Goal: Information Seeking & Learning: Learn about a topic

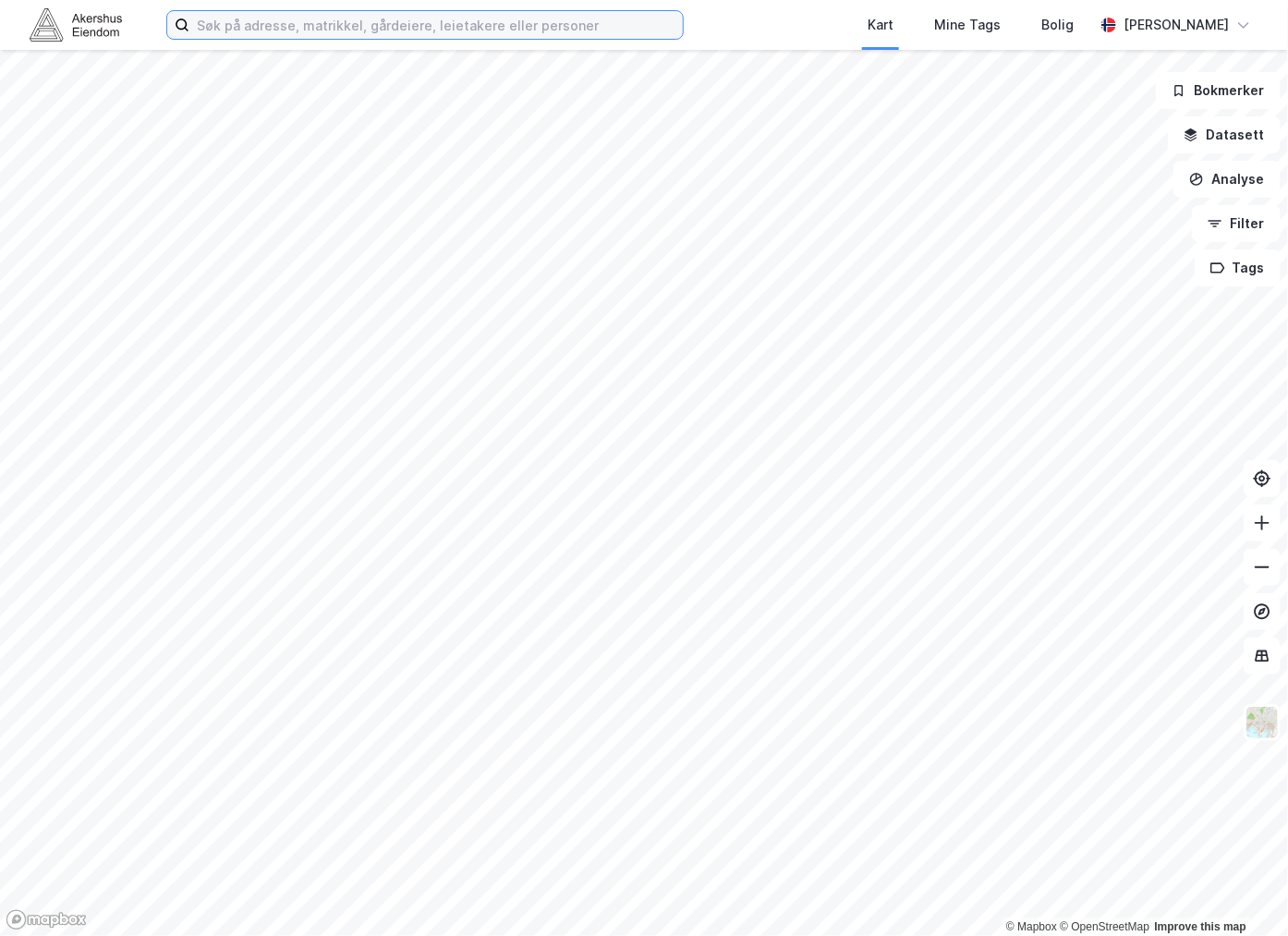
click at [272, 28] on input at bounding box center [435, 25] width 493 height 28
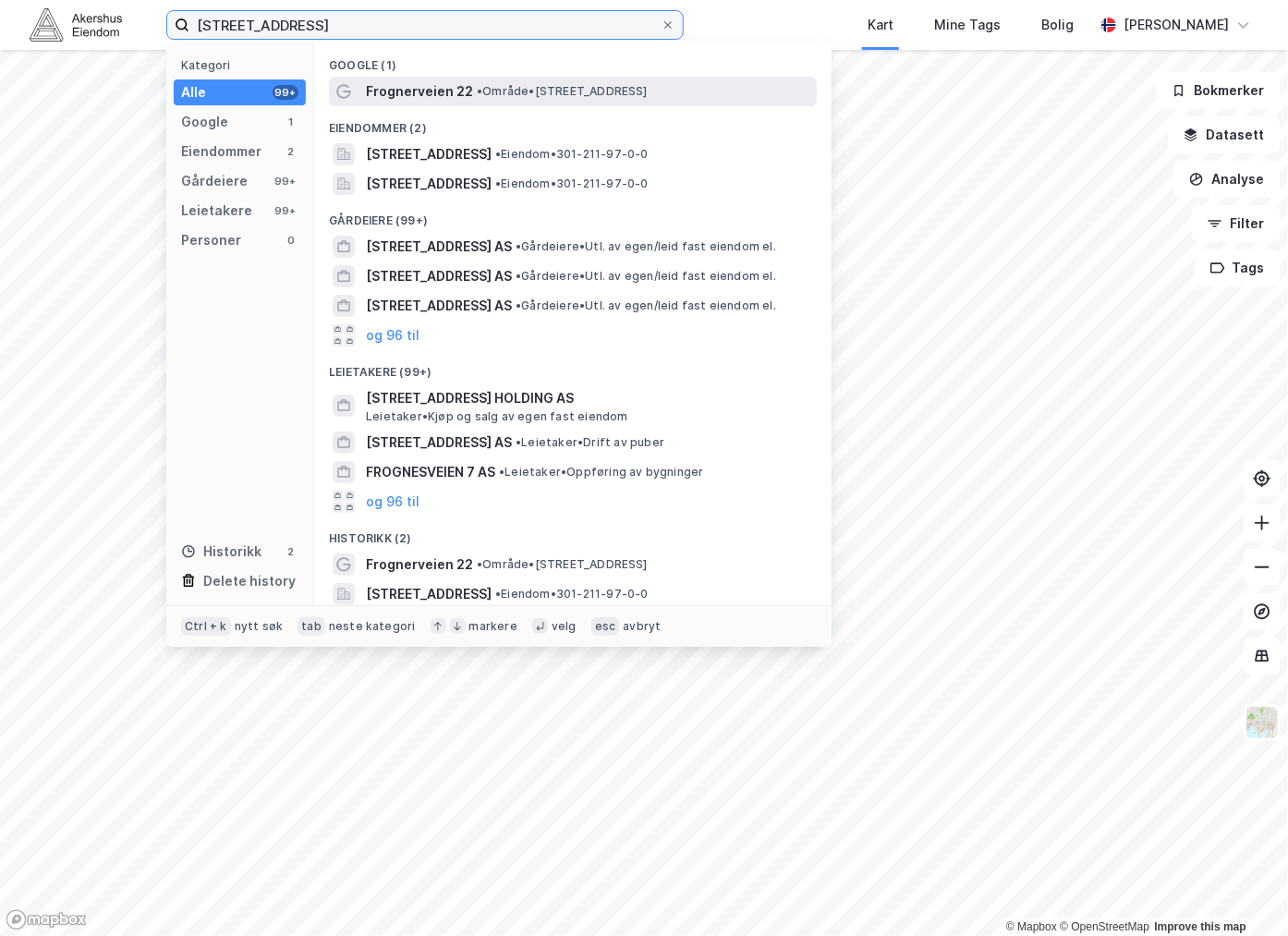
type input "[STREET_ADDRESS]"
click at [436, 89] on span "Frognerveien 22" at bounding box center [419, 91] width 107 height 22
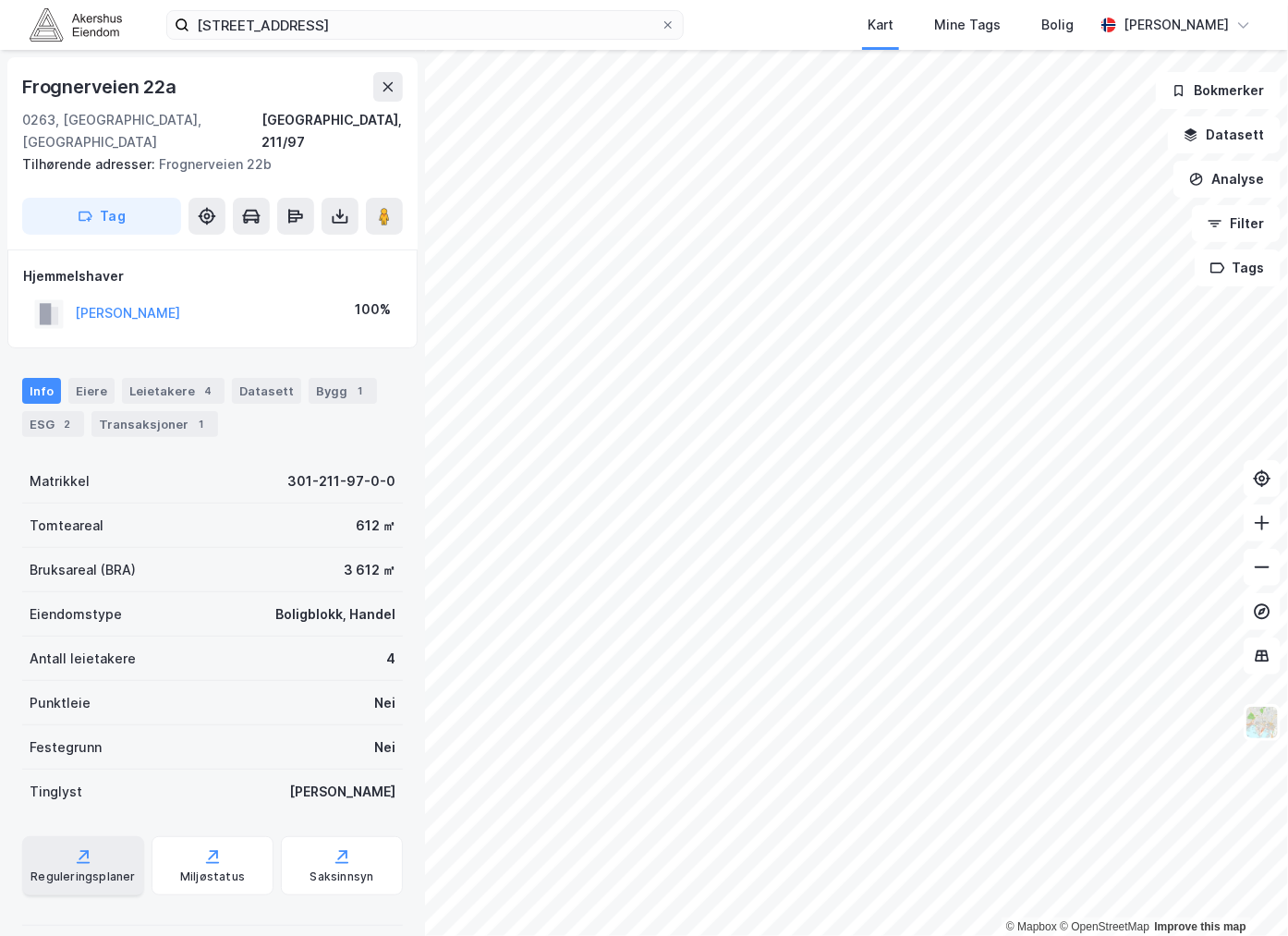
click at [98, 836] on div "Reguleringsplaner" at bounding box center [83, 865] width 122 height 59
click at [84, 378] on div "Eiere" at bounding box center [91, 391] width 46 height 26
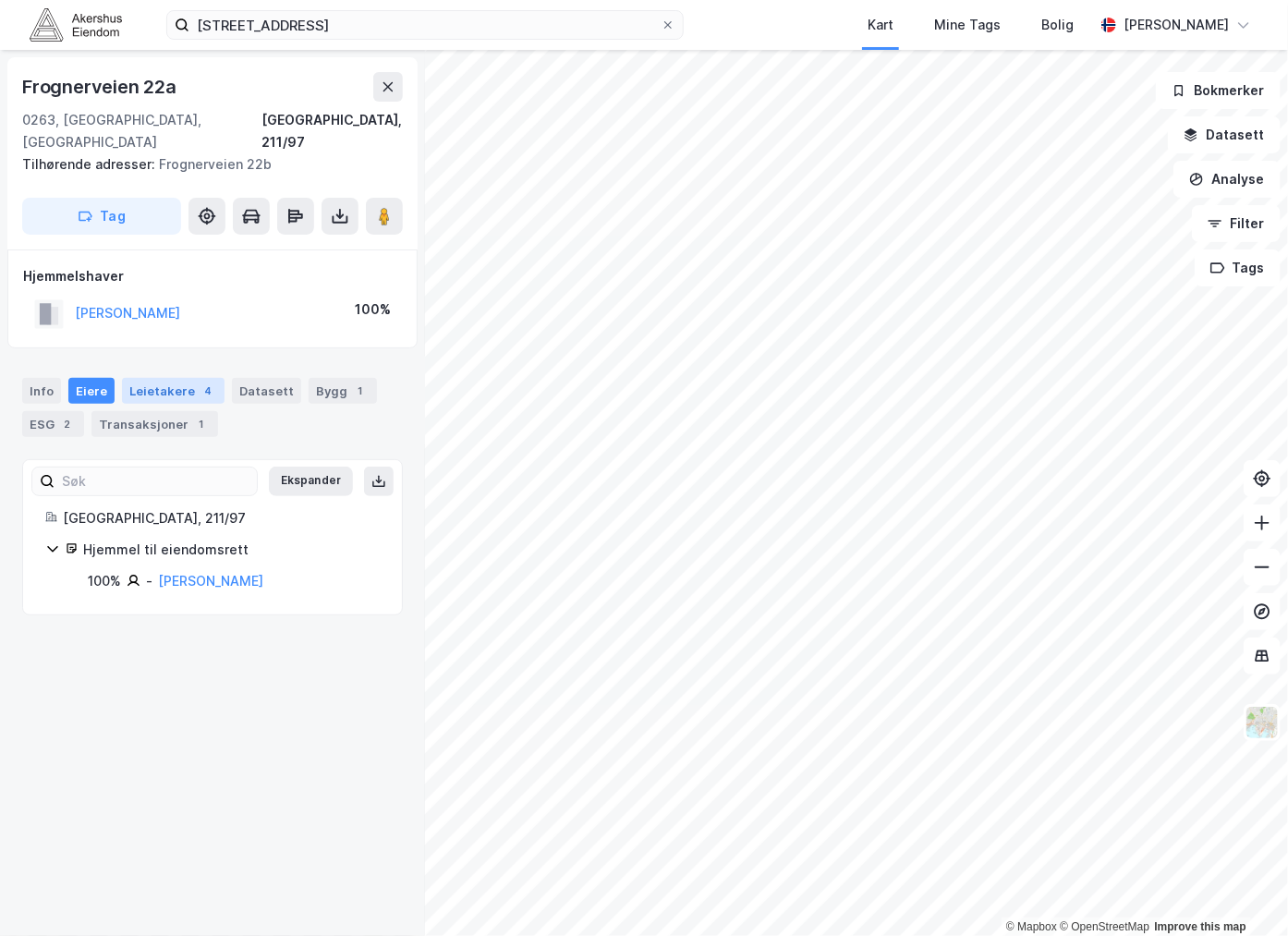
click at [150, 378] on div "Leietakere 4" at bounding box center [173, 391] width 103 height 26
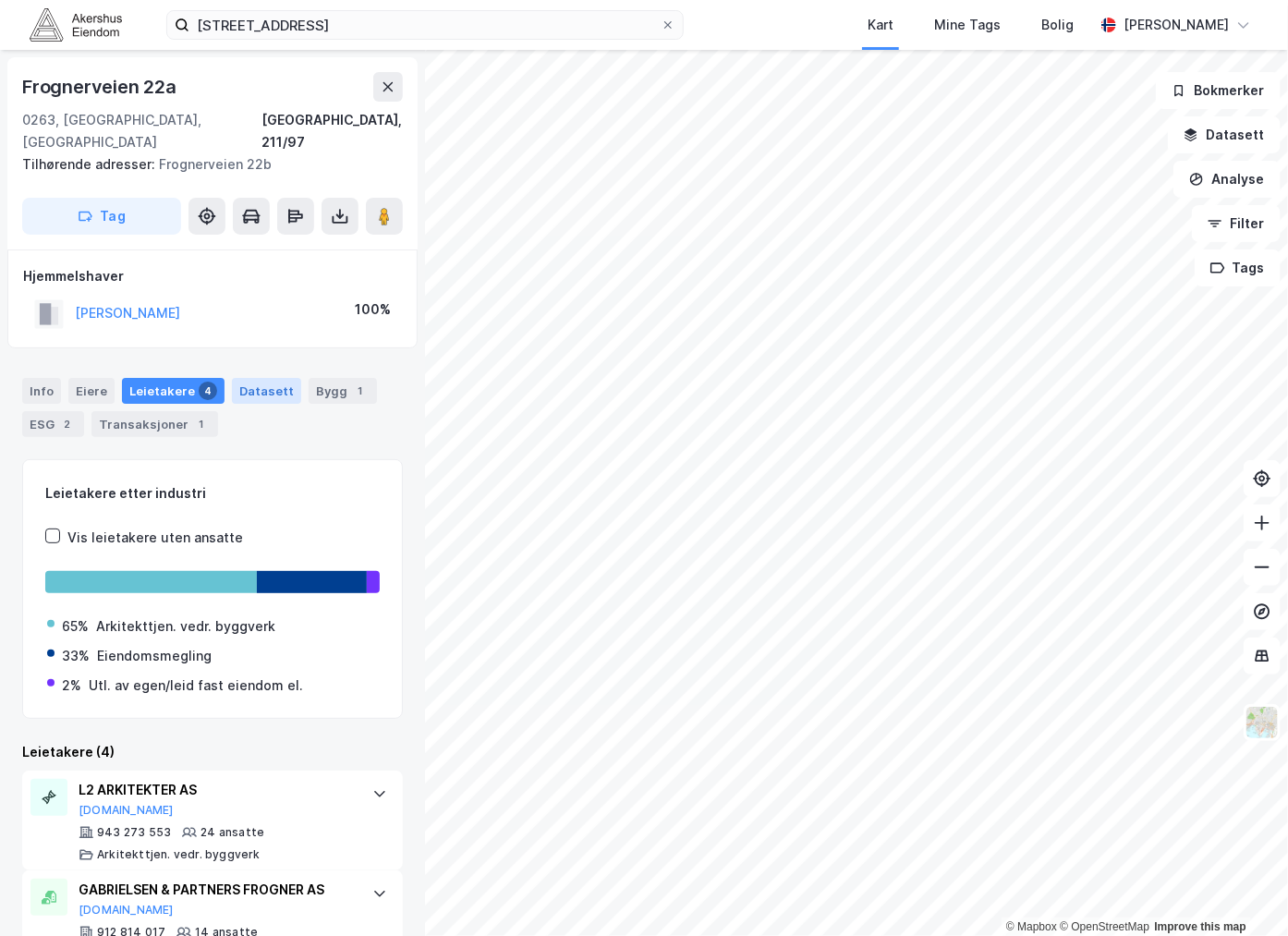
click at [261, 378] on div "Datasett" at bounding box center [266, 391] width 69 height 26
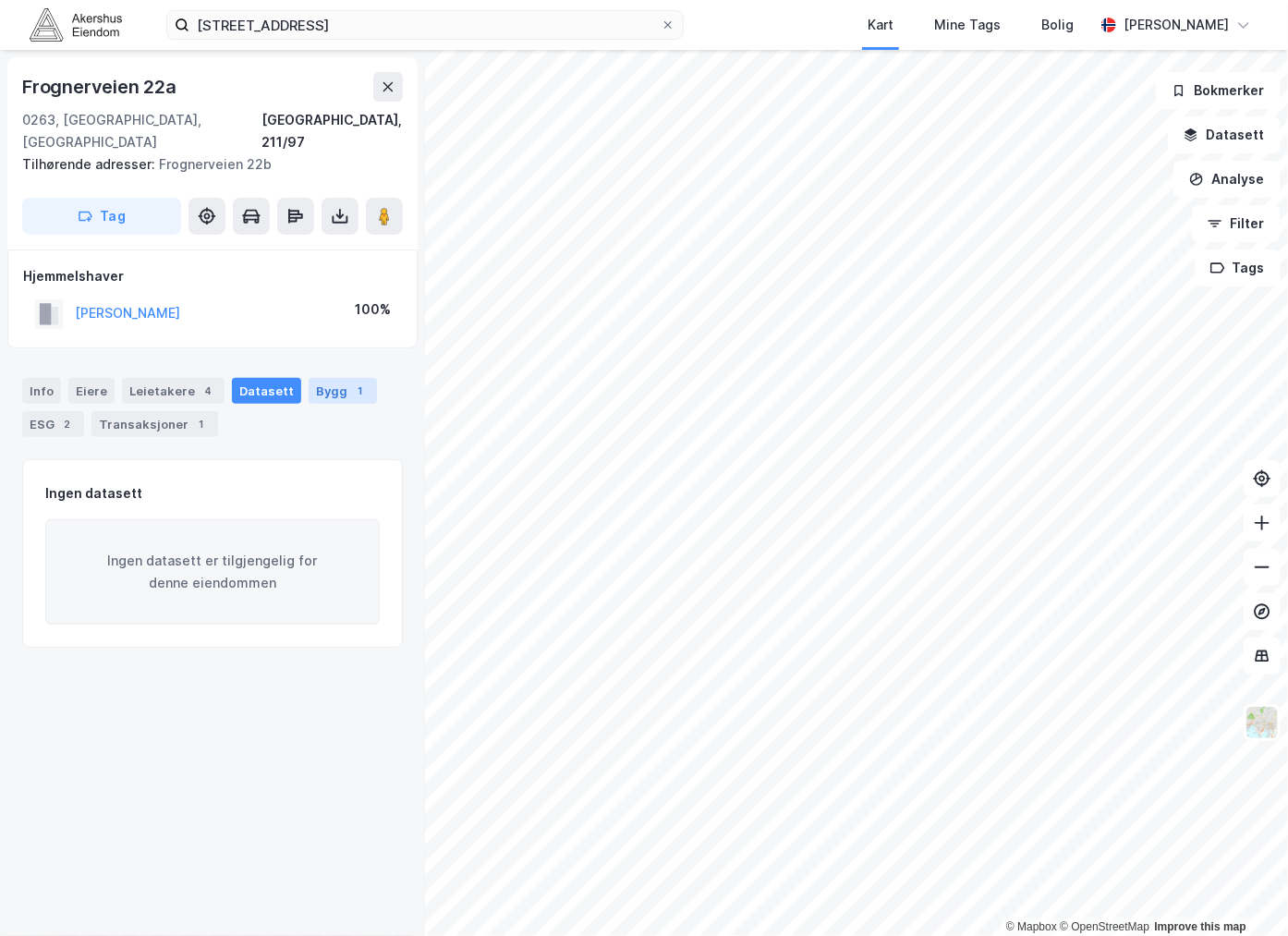
click at [334, 378] on div "Bygg 1" at bounding box center [343, 391] width 68 height 26
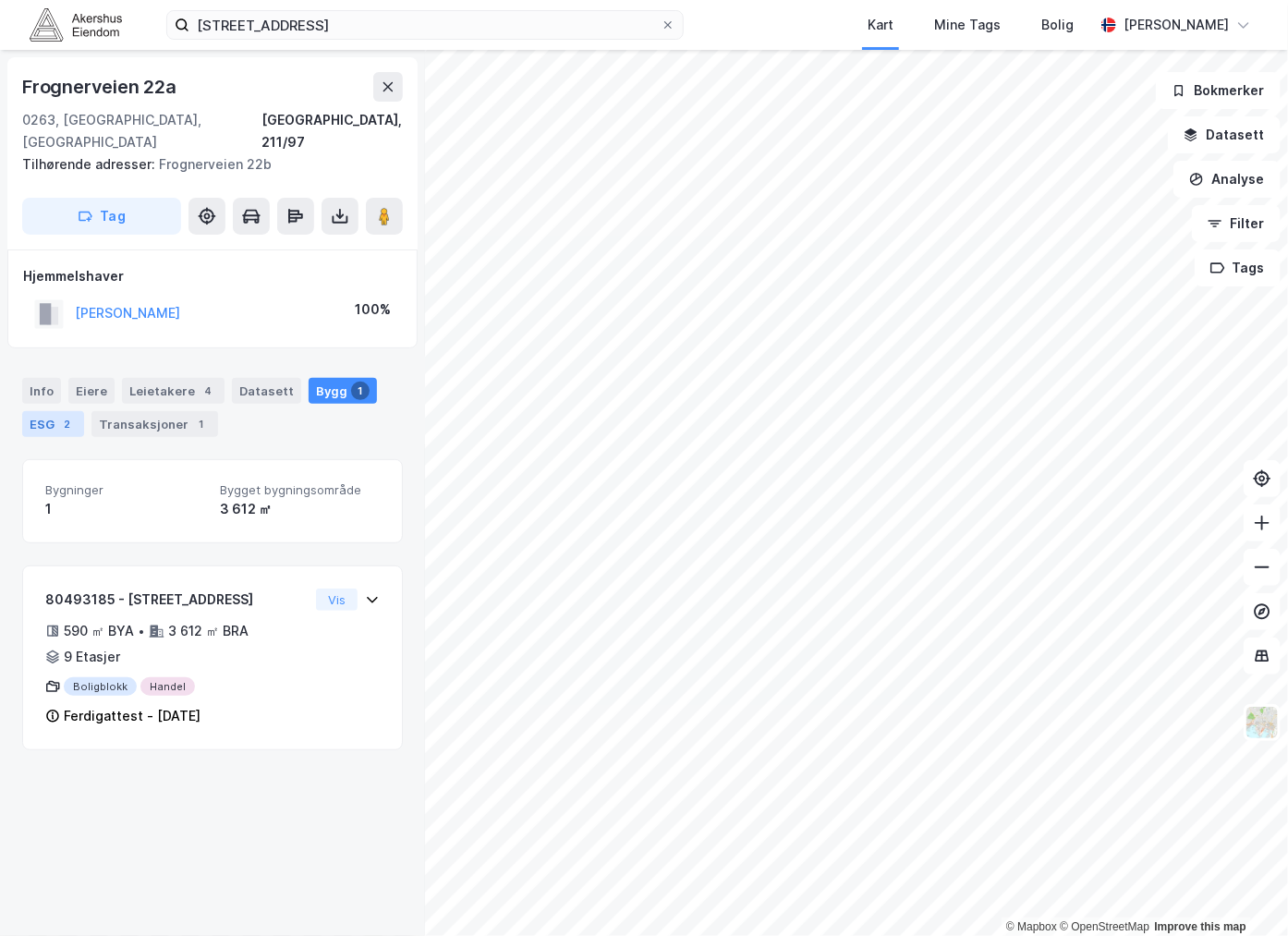
click at [38, 411] on div "ESG 2" at bounding box center [53, 424] width 62 height 26
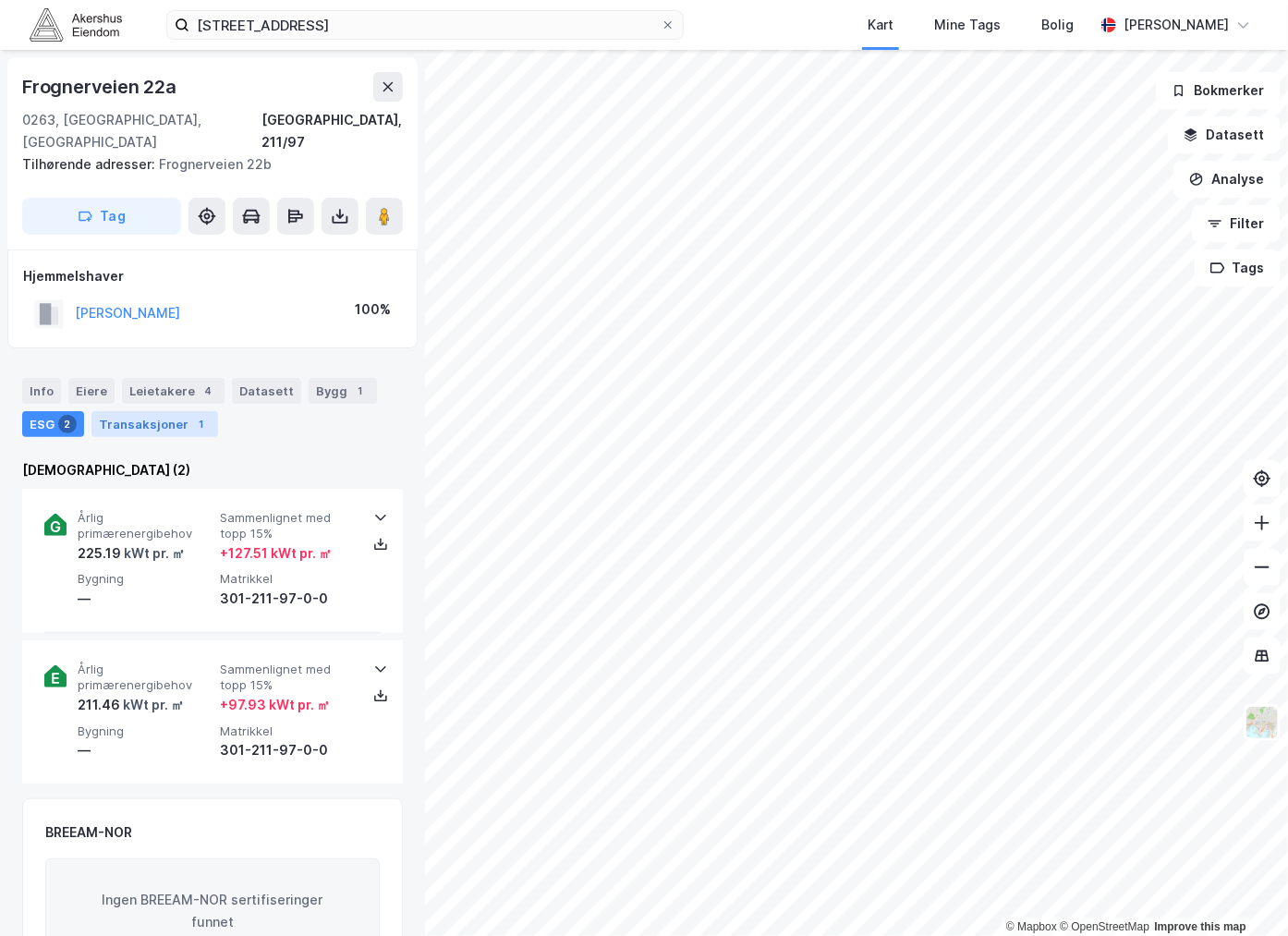
click at [140, 411] on div "Transaksjoner 1" at bounding box center [154, 424] width 127 height 26
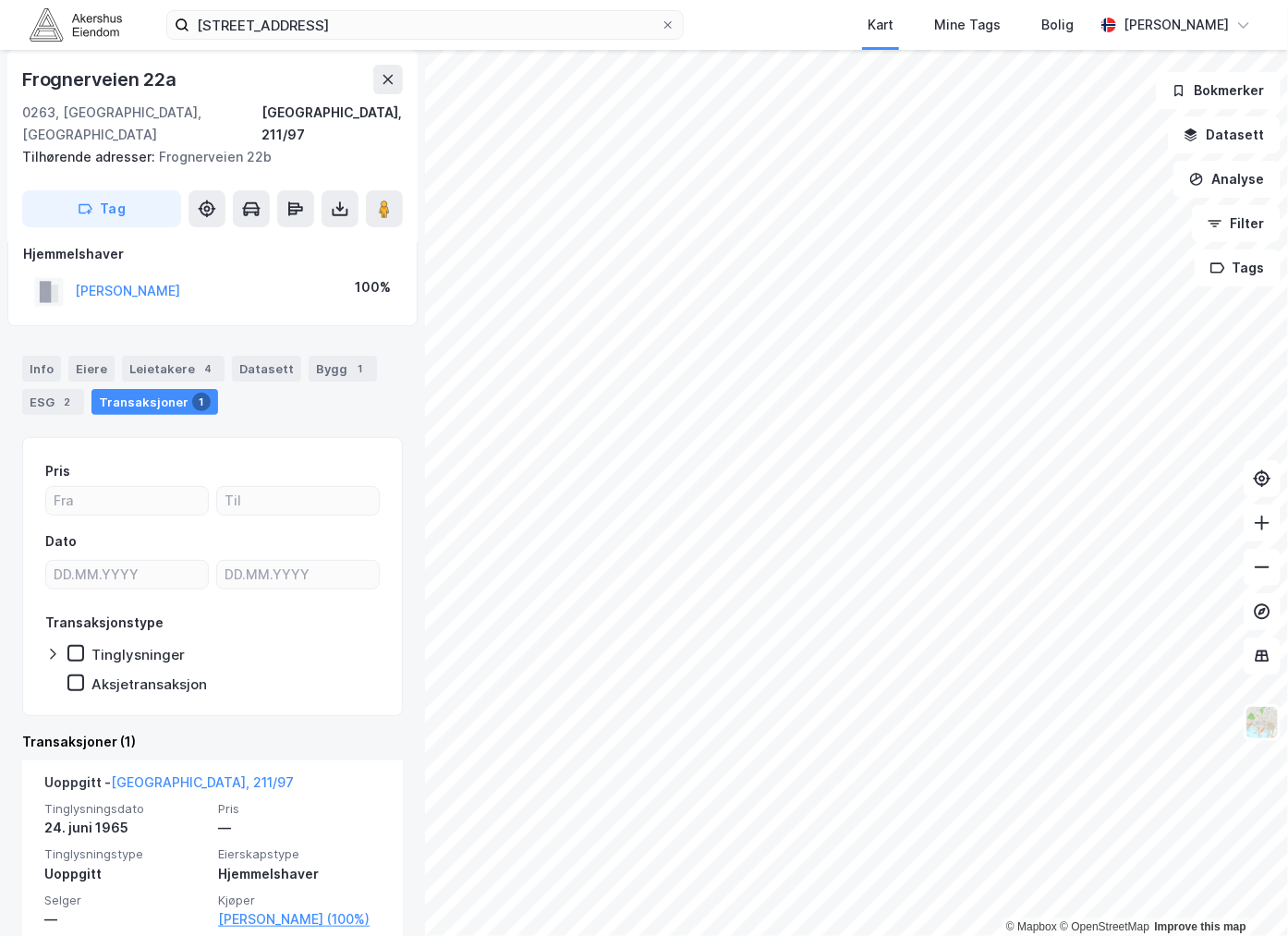
scroll to position [26, 0]
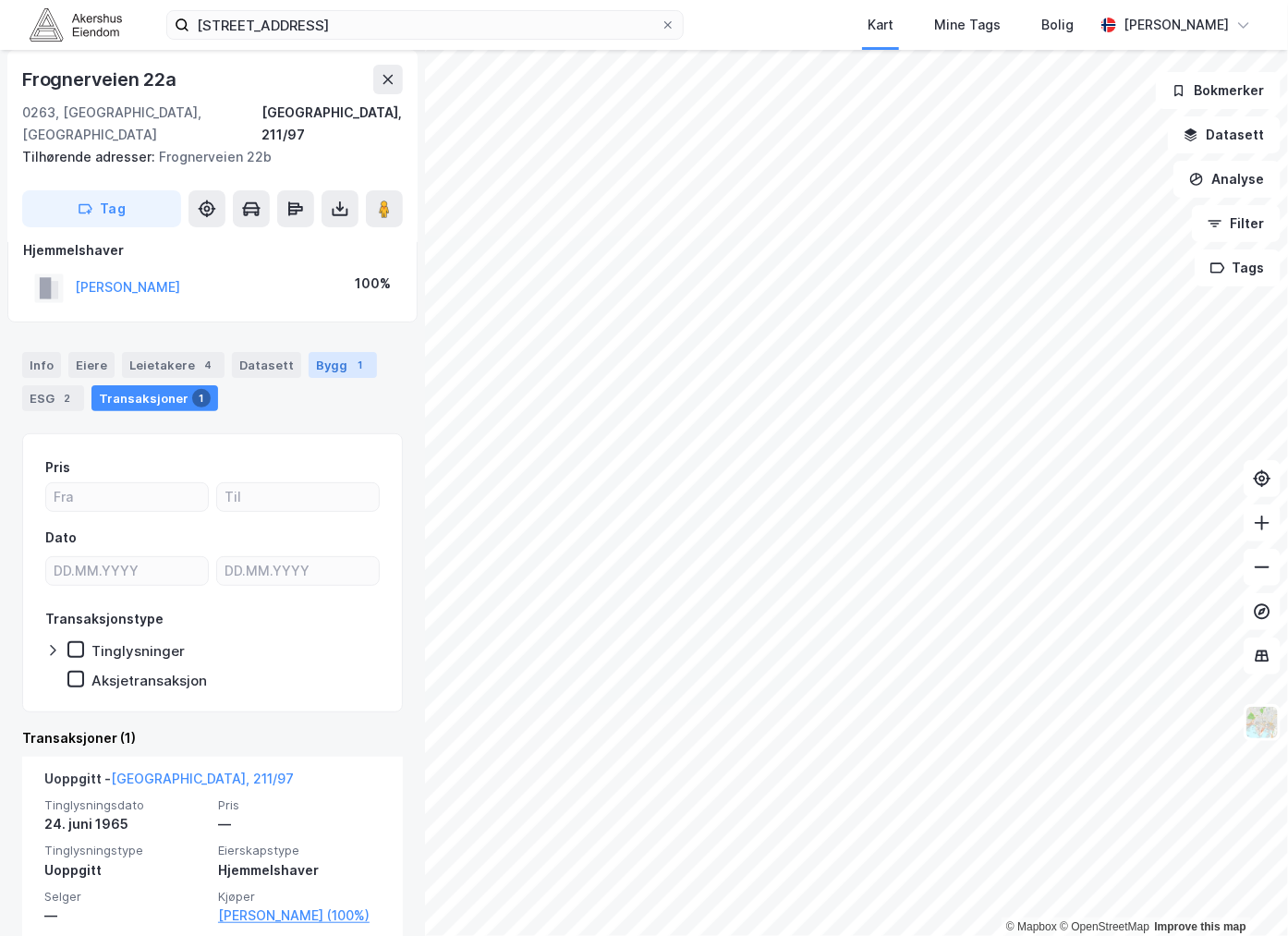
click at [319, 352] on div "Bygg 1" at bounding box center [343, 365] width 68 height 26
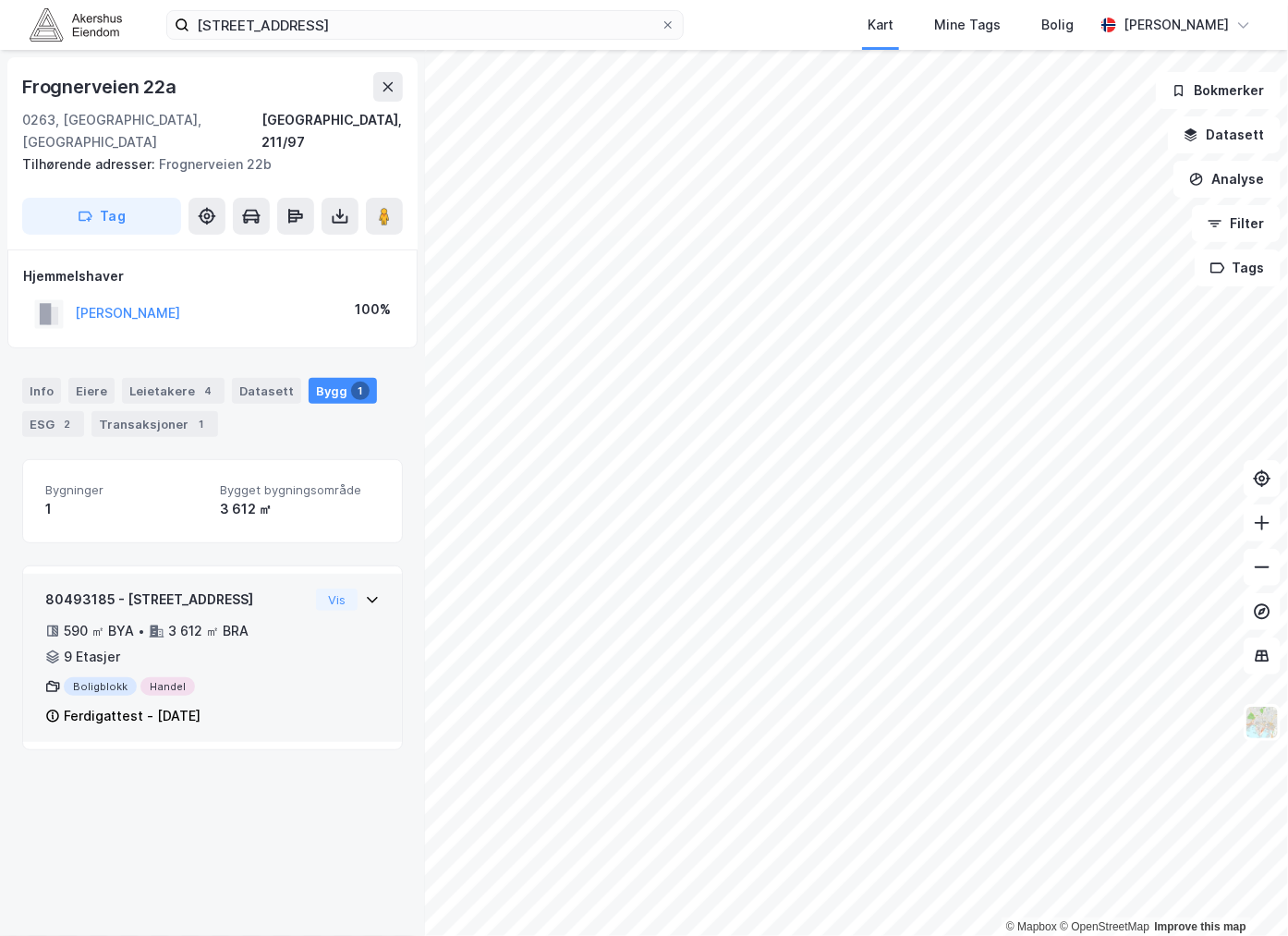
click at [227, 677] on div "Boligblokk Handel" at bounding box center [176, 686] width 263 height 18
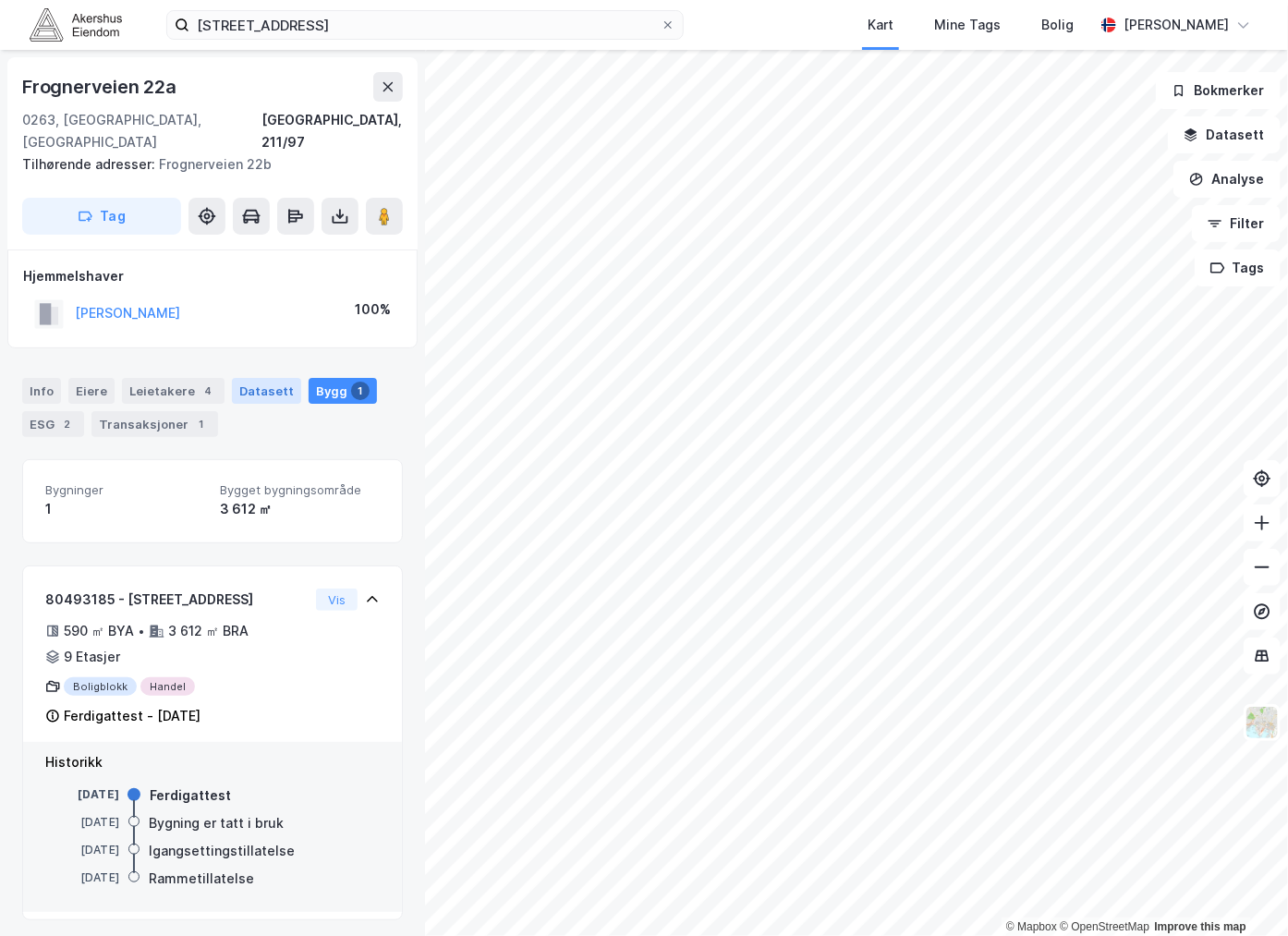
click at [244, 378] on div "Datasett" at bounding box center [266, 391] width 69 height 26
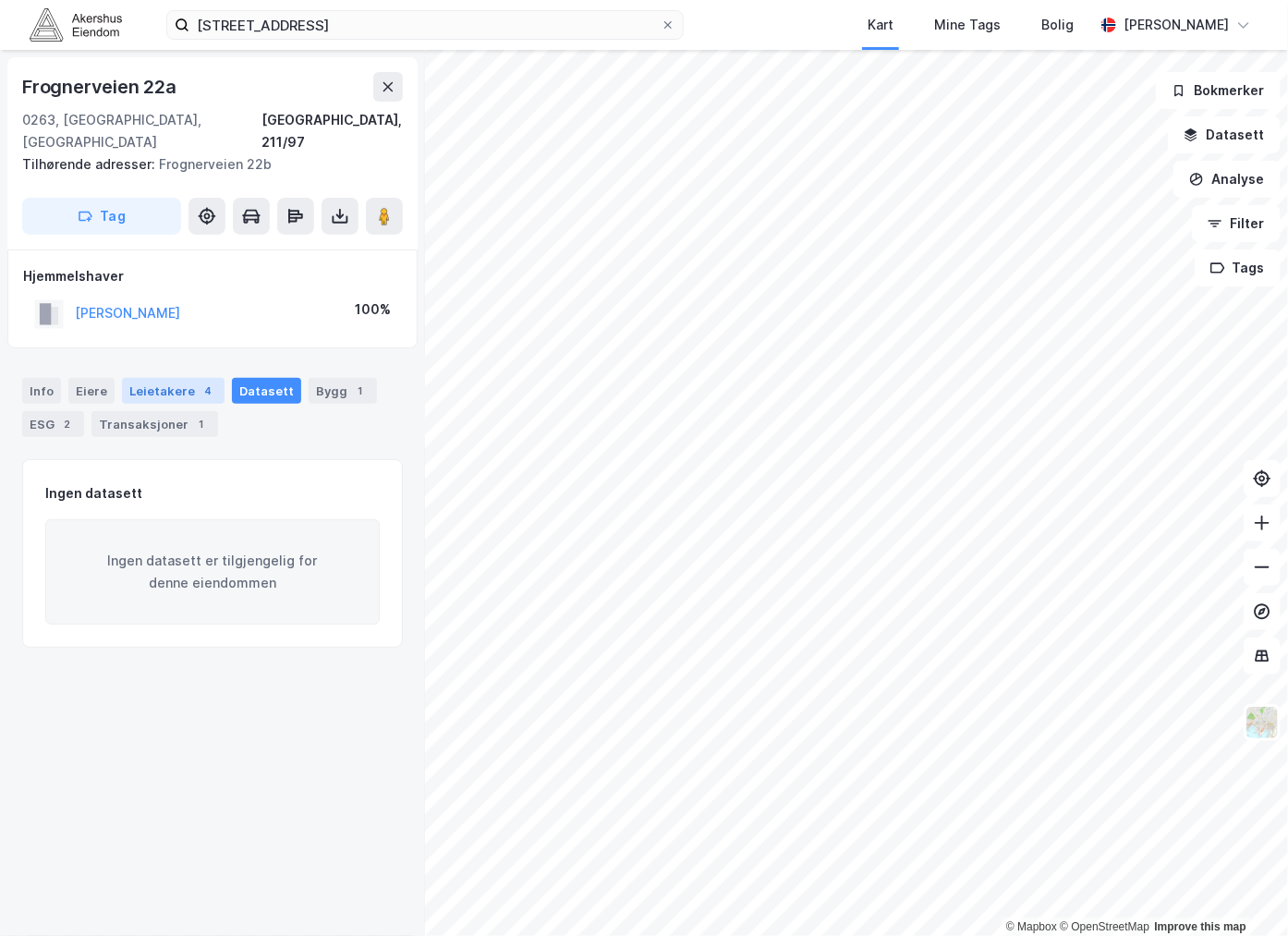
click at [161, 378] on div "Leietakere 4" at bounding box center [173, 391] width 103 height 26
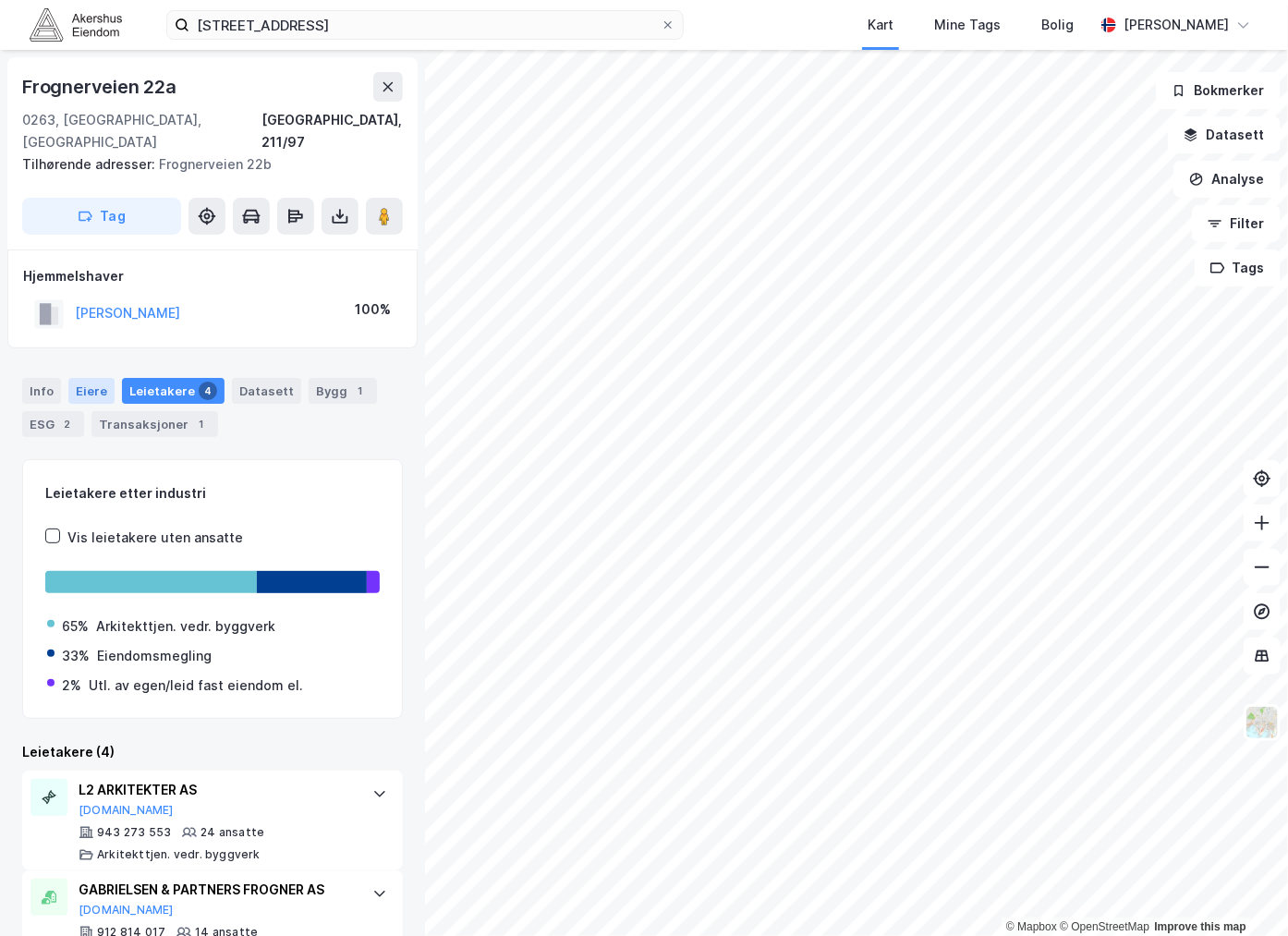
click at [88, 378] on div "Eiere" at bounding box center [91, 391] width 46 height 26
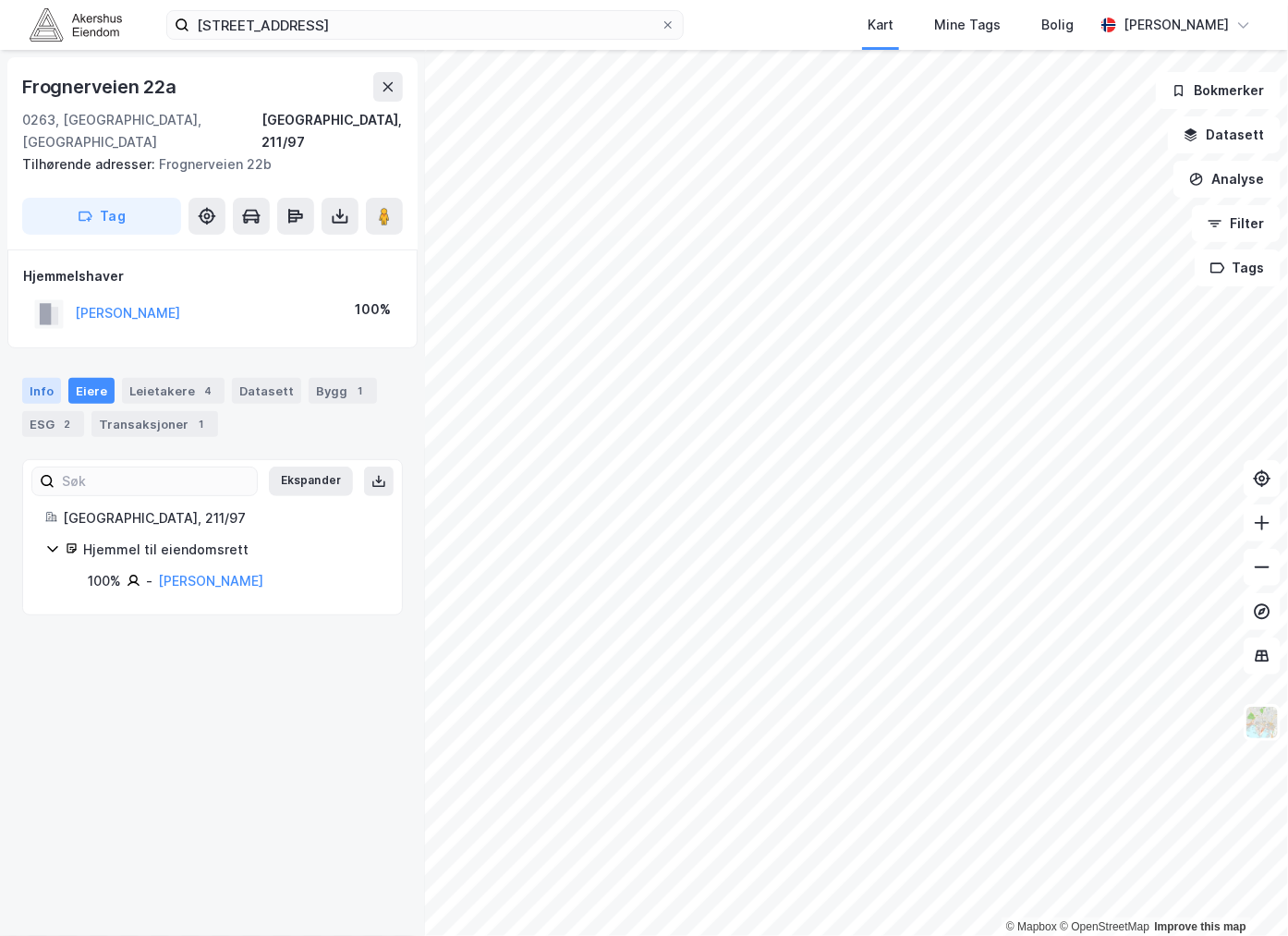
click at [47, 378] on div "Info" at bounding box center [41, 391] width 39 height 26
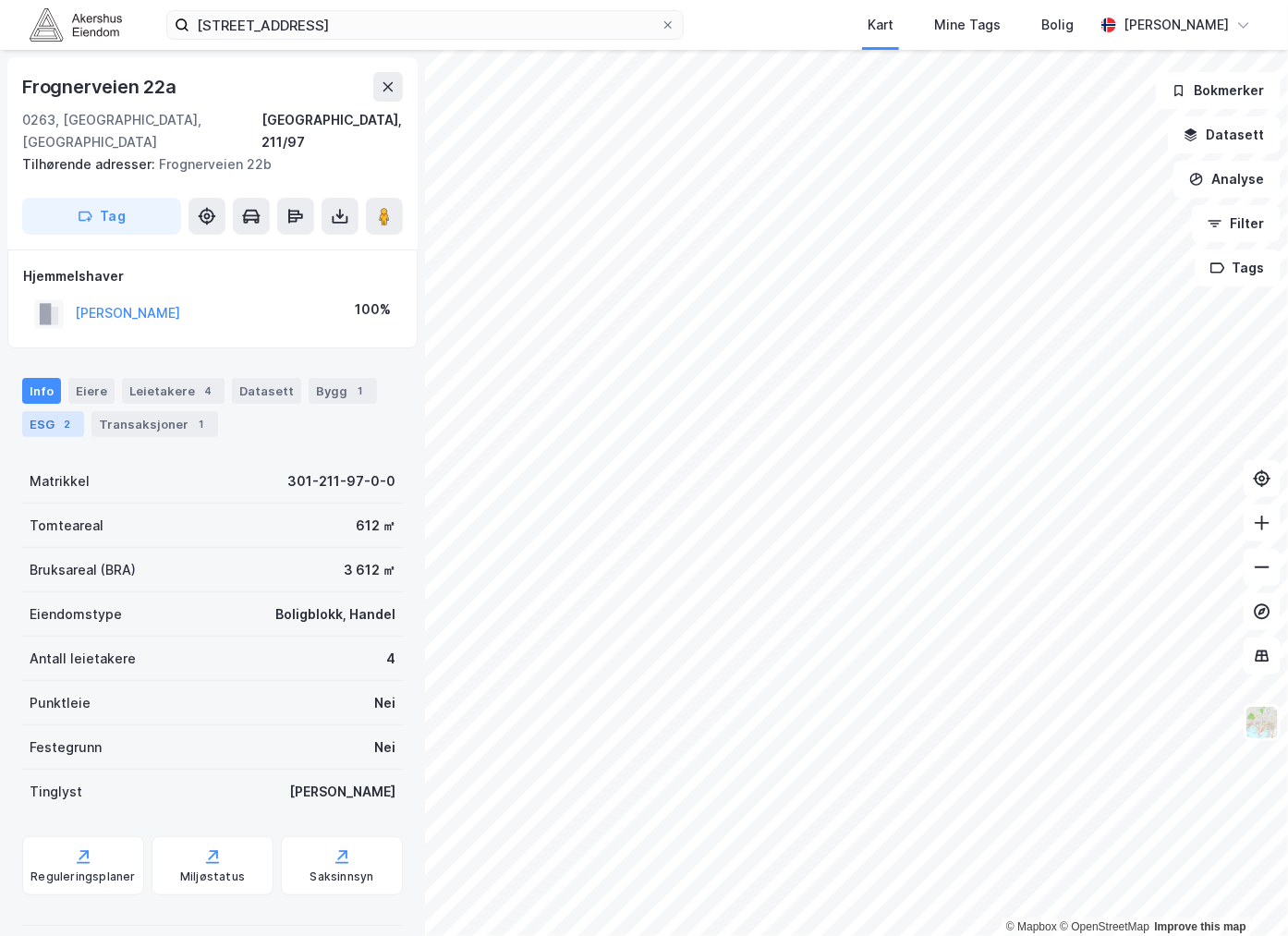
click at [52, 411] on div "ESG 2" at bounding box center [53, 424] width 62 height 26
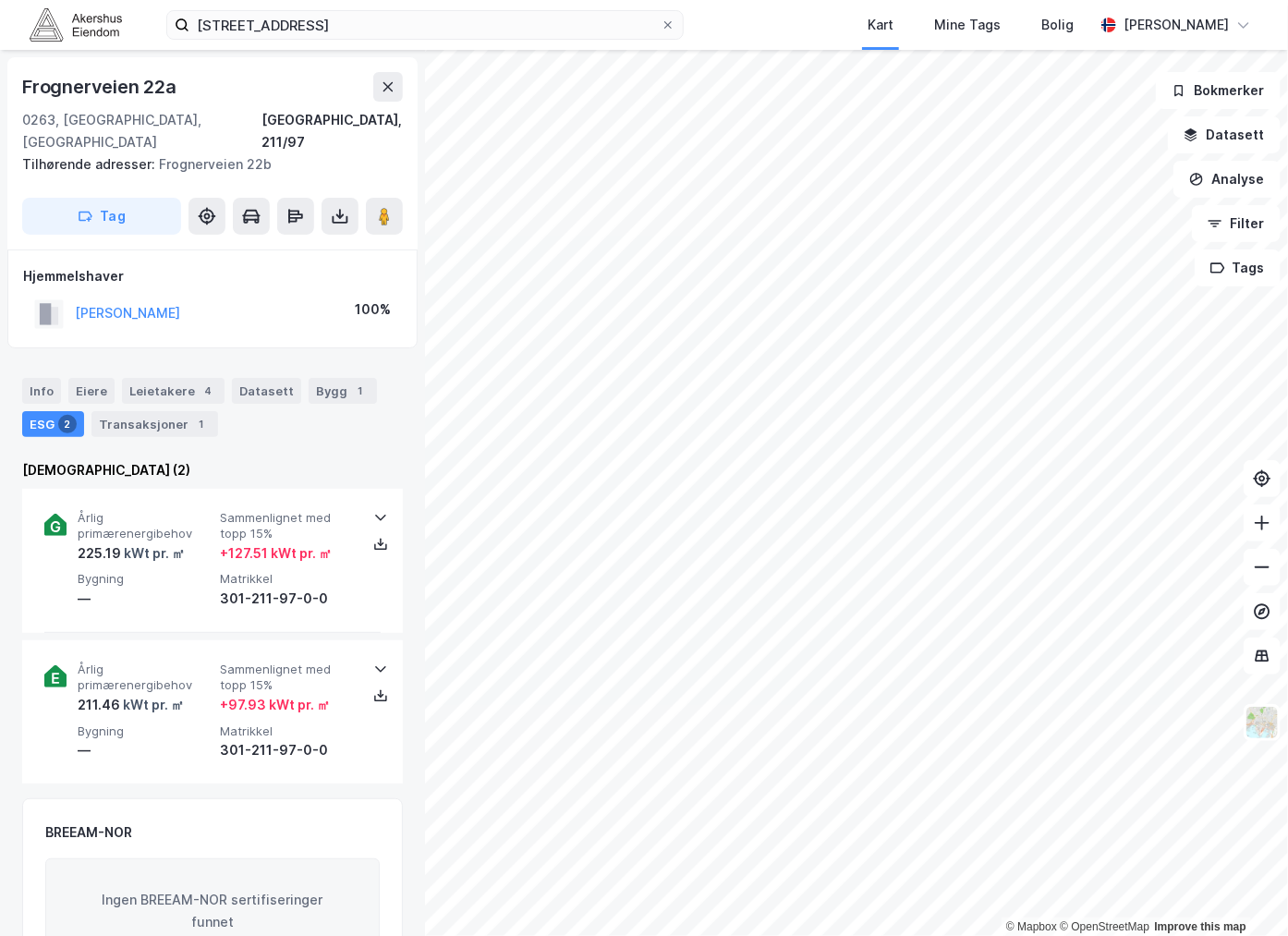
scroll to position [255, 0]
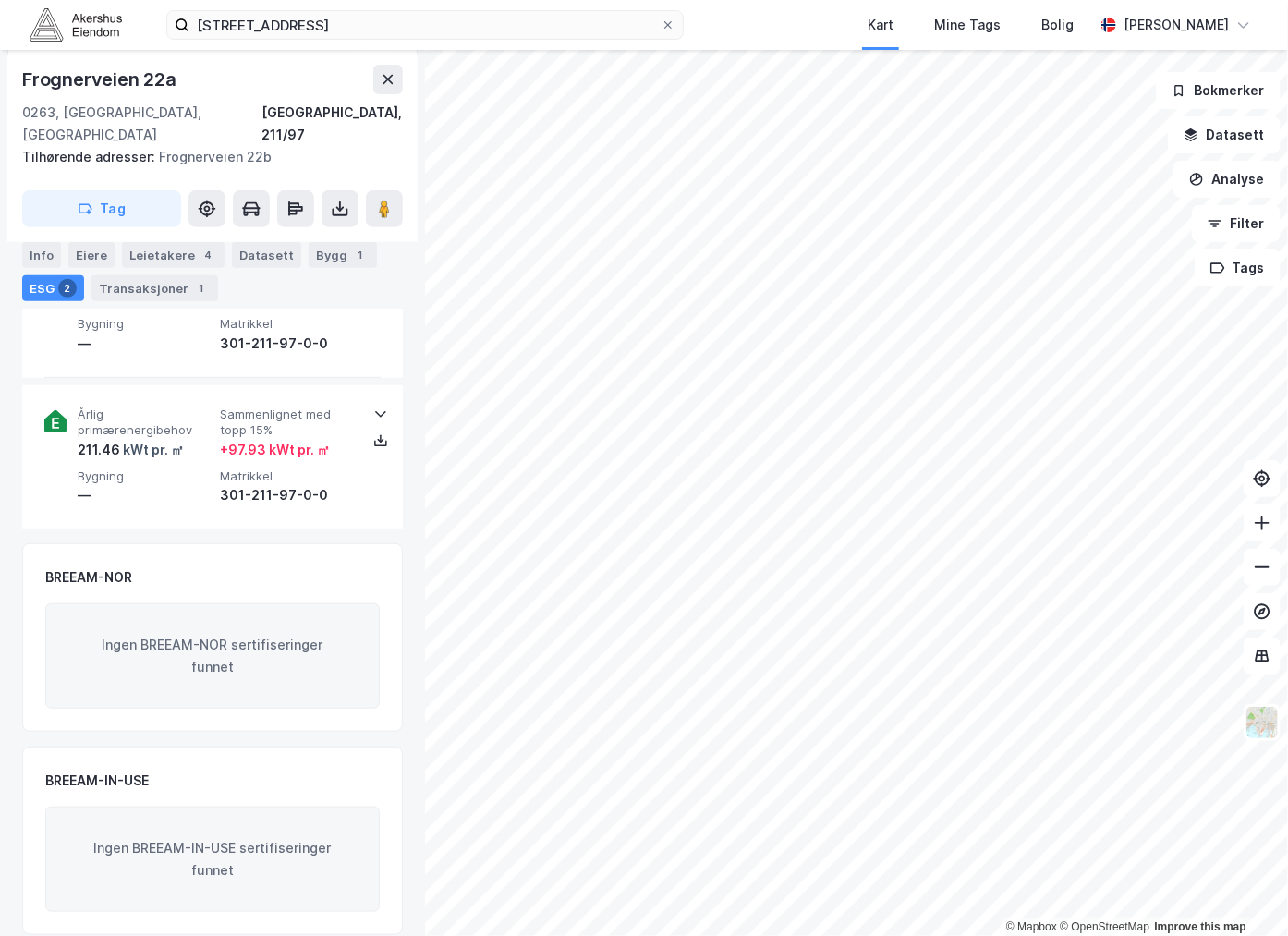
click at [174, 816] on div "Ingen BREEAM-IN-USE sertifiseringer funnet" at bounding box center [212, 858] width 334 height 105
click at [204, 631] on div "Ingen BREEAM-NOR sertifiseringer funnet" at bounding box center [212, 655] width 334 height 105
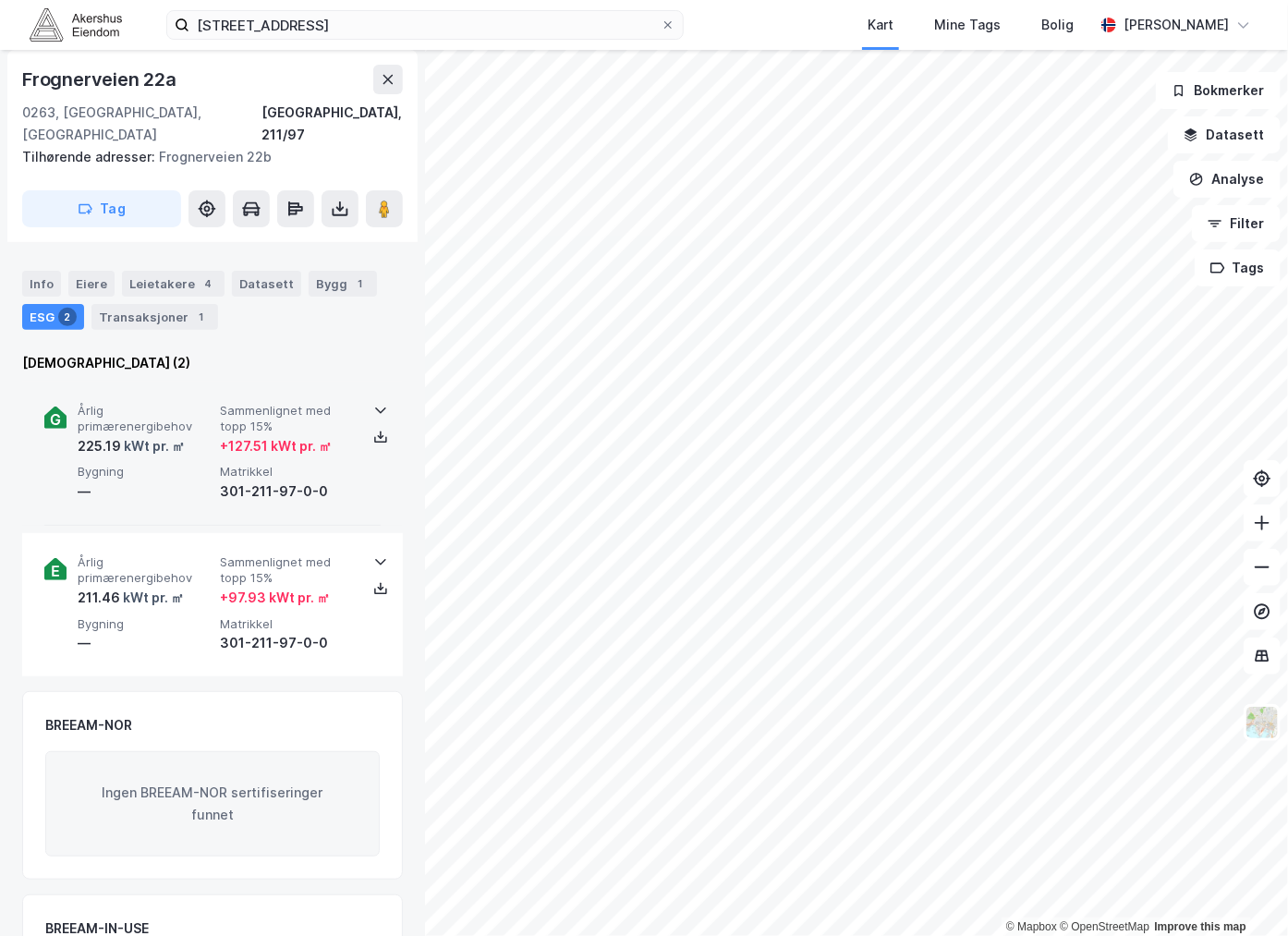
scroll to position [0, 0]
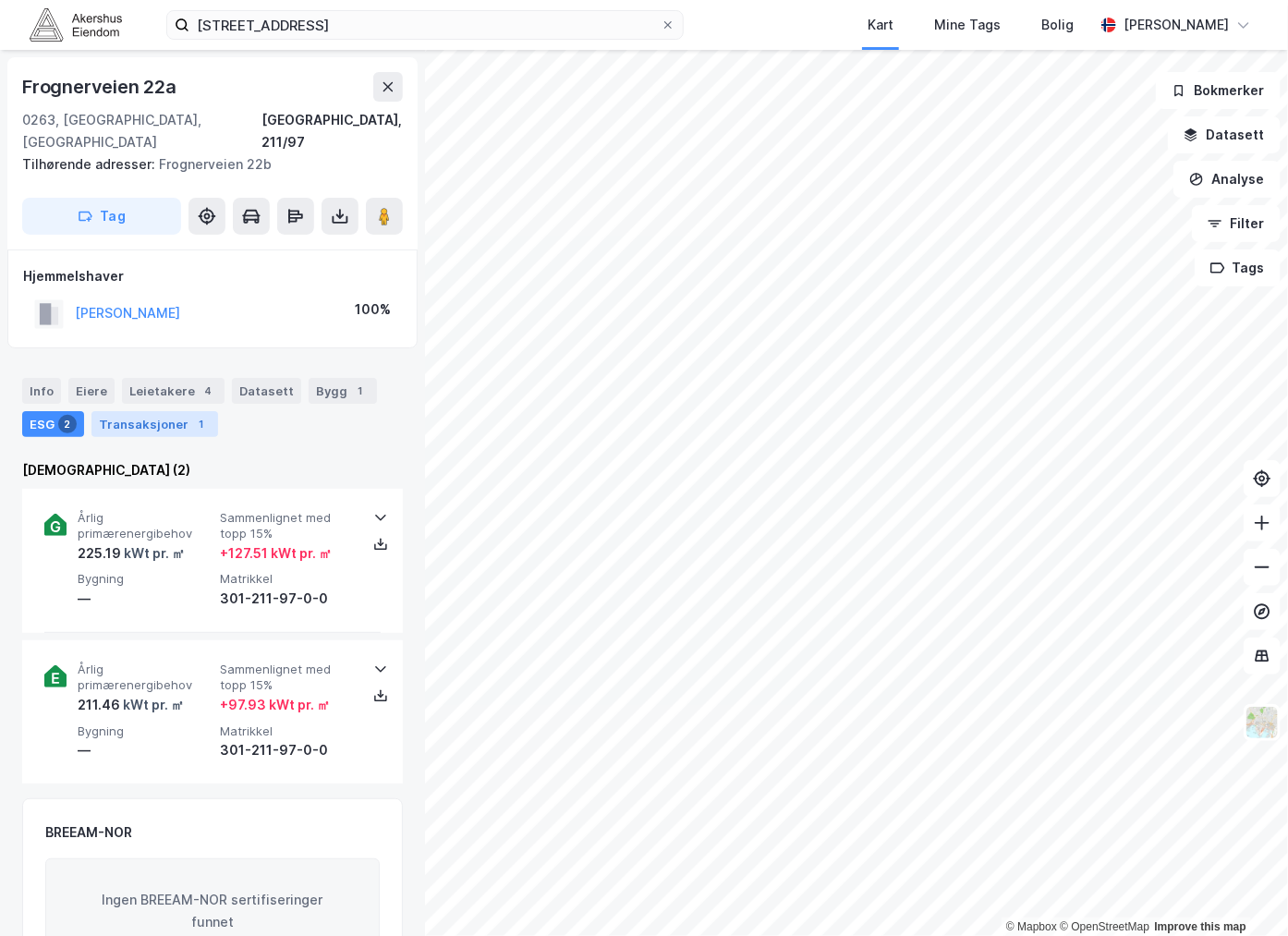
click at [131, 411] on div "Transaksjoner 1" at bounding box center [154, 424] width 127 height 26
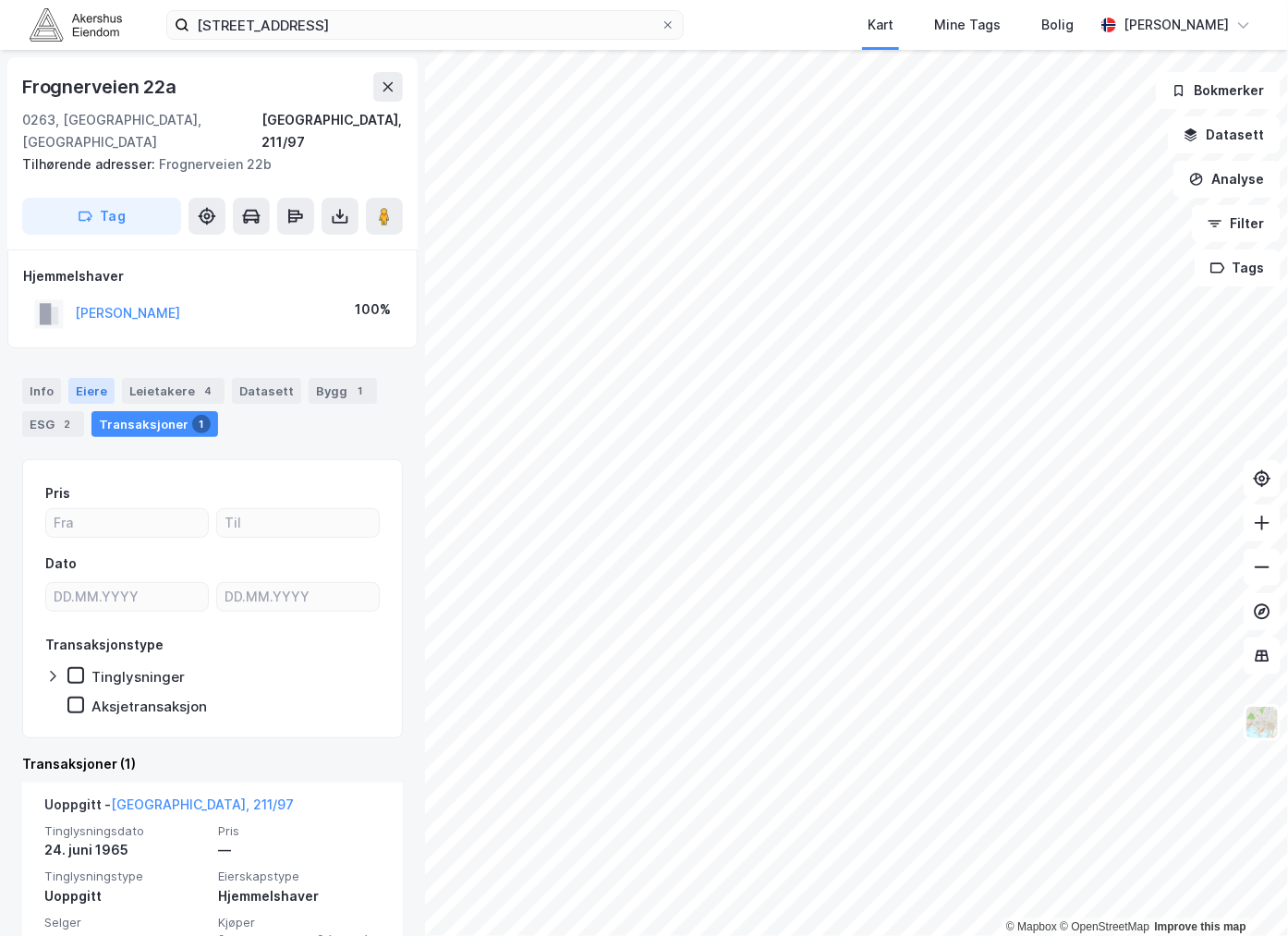
click at [99, 378] on div "Eiere" at bounding box center [91, 391] width 46 height 26
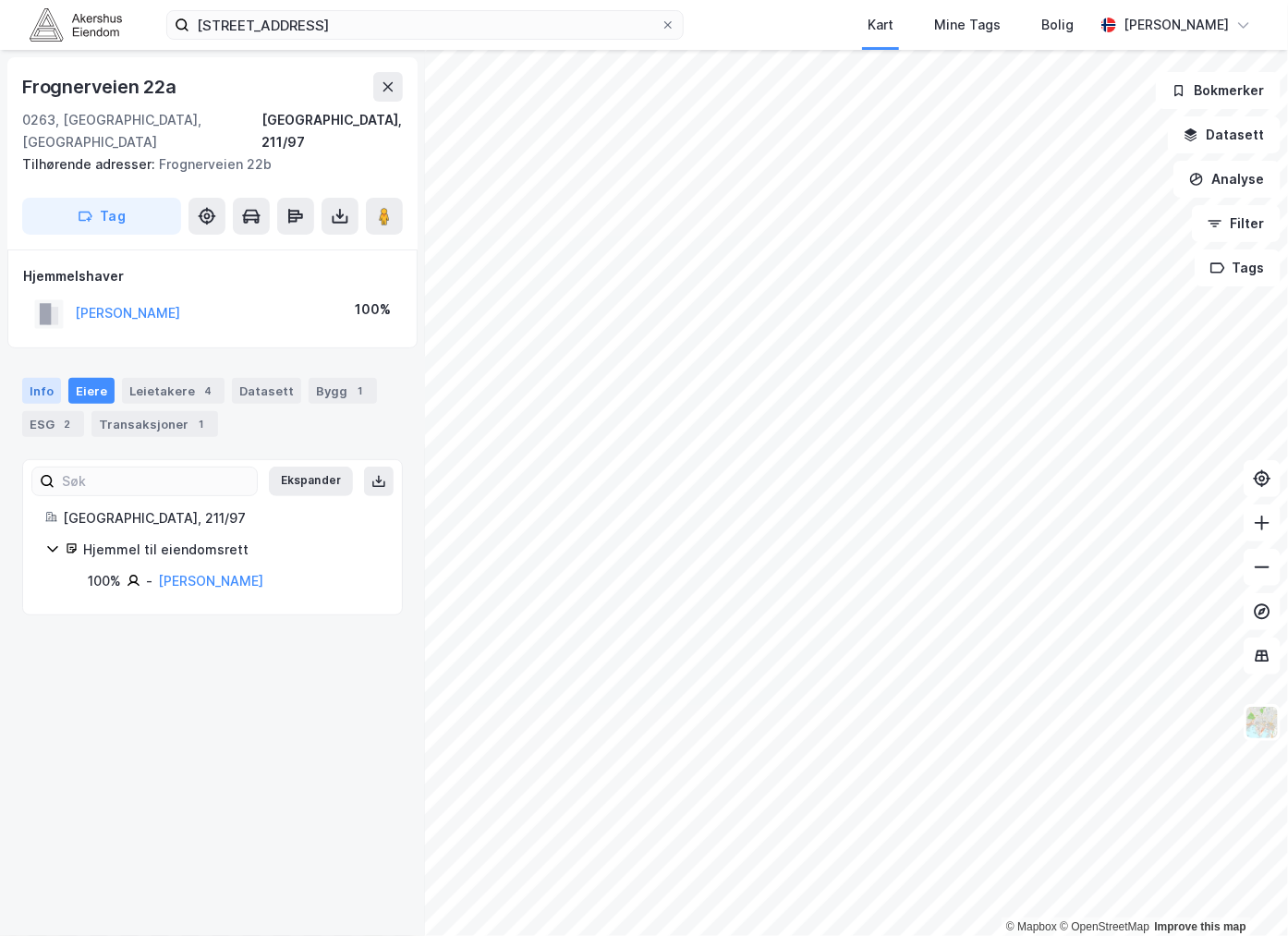
click at [44, 378] on div "Info" at bounding box center [41, 391] width 39 height 26
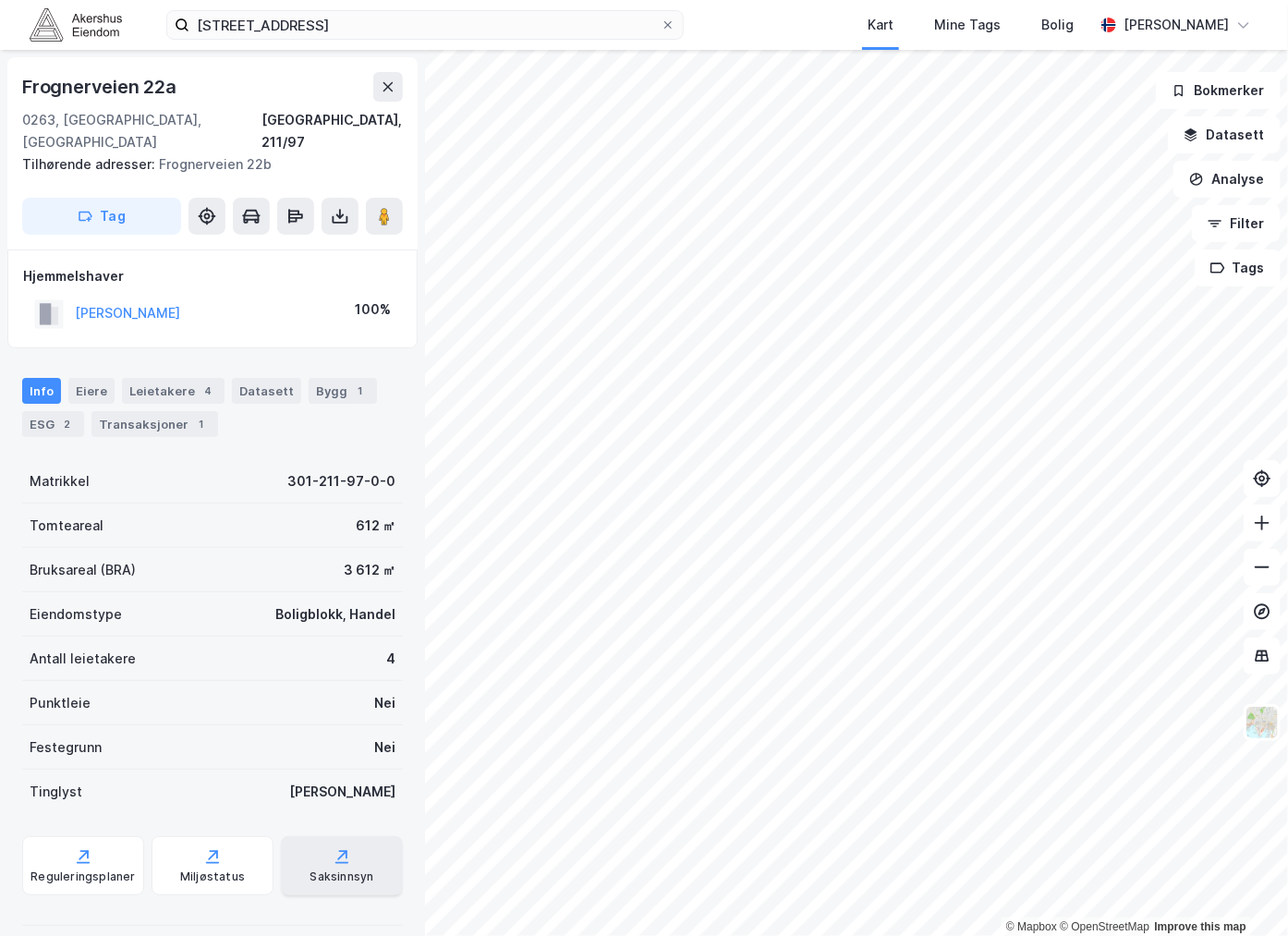
click at [297, 843] on div "Saksinnsyn" at bounding box center [342, 865] width 122 height 59
